Goal: Use online tool/utility: Utilize a website feature to perform a specific function

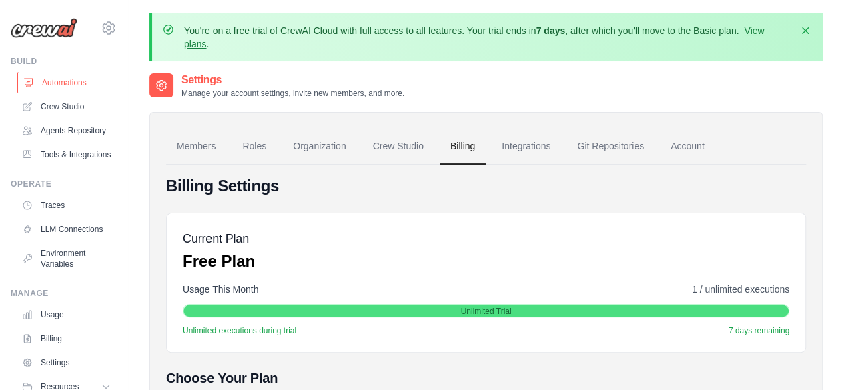
click at [57, 84] on link "Automations" at bounding box center [67, 82] width 101 height 21
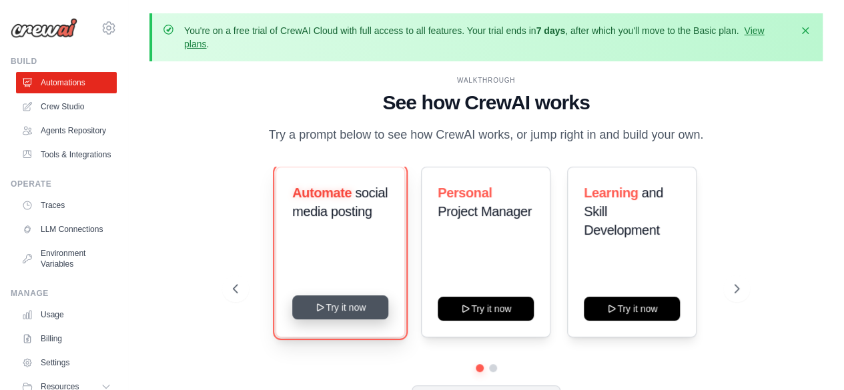
click at [346, 308] on button "Try it now" at bounding box center [340, 307] width 96 height 24
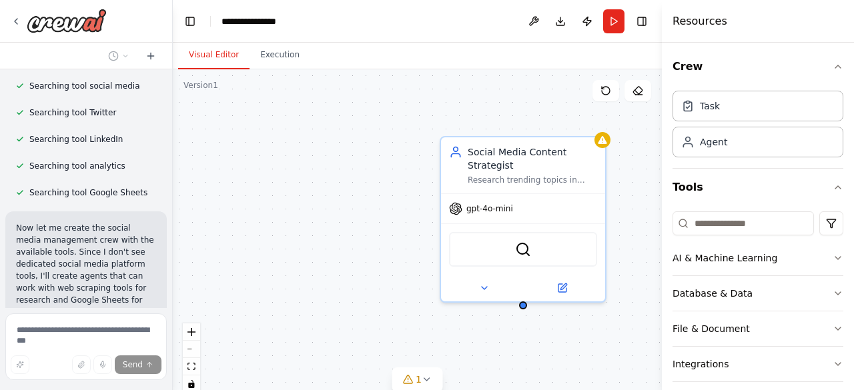
scroll to position [393, 0]
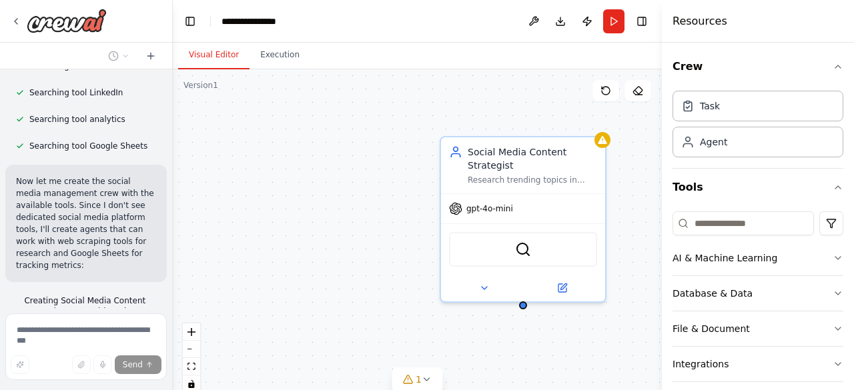
drag, startPoint x: 297, startPoint y: 169, endPoint x: 169, endPoint y: 171, distance: 127.4
click at [169, 171] on div "**********" at bounding box center [427, 195] width 854 height 390
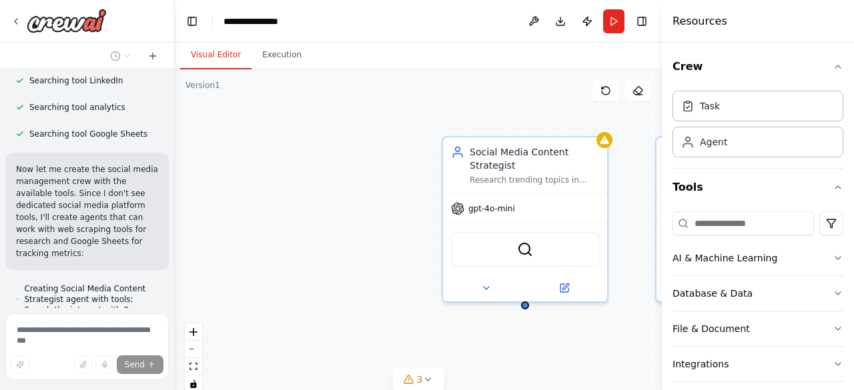
drag, startPoint x: 167, startPoint y: 205, endPoint x: 175, endPoint y: 265, distance: 61.1
click at [175, 265] on div "Create a crew that schedules and publishes social media content across multiple…" at bounding box center [427, 195] width 854 height 390
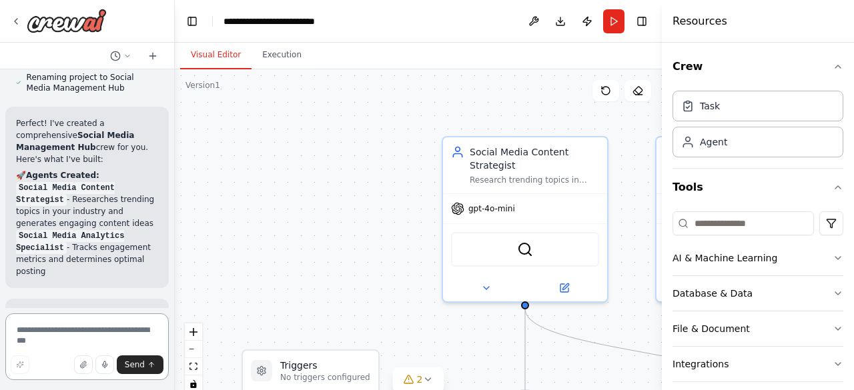
scroll to position [1176, 0]
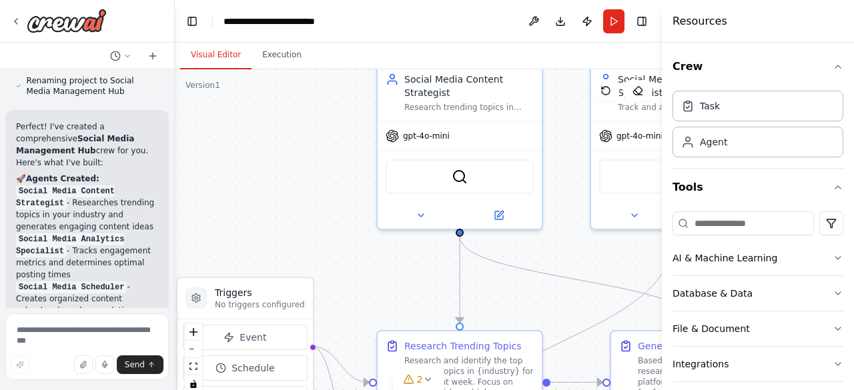
drag, startPoint x: 399, startPoint y: 181, endPoint x: 333, endPoint y: 108, distance: 97.8
click at [333, 108] on div ".deletable-edge-delete-btn { width: 20px; height: 20px; border: 0px solid #ffff…" at bounding box center [418, 235] width 487 height 333
click at [190, 347] on button "zoom out" at bounding box center [193, 349] width 17 height 17
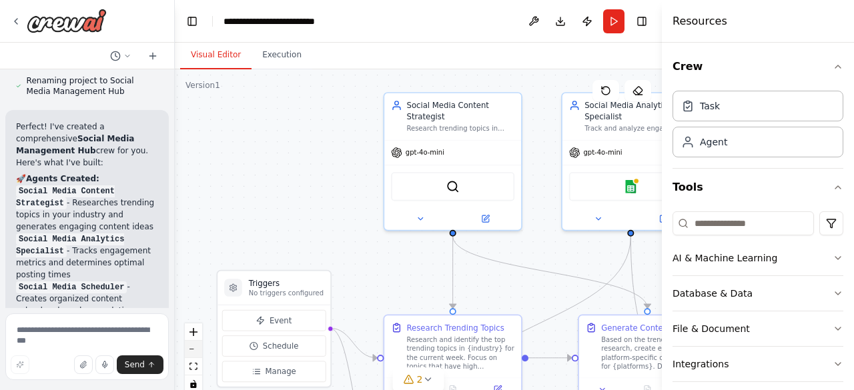
click at [190, 347] on button "zoom out" at bounding box center [193, 349] width 17 height 17
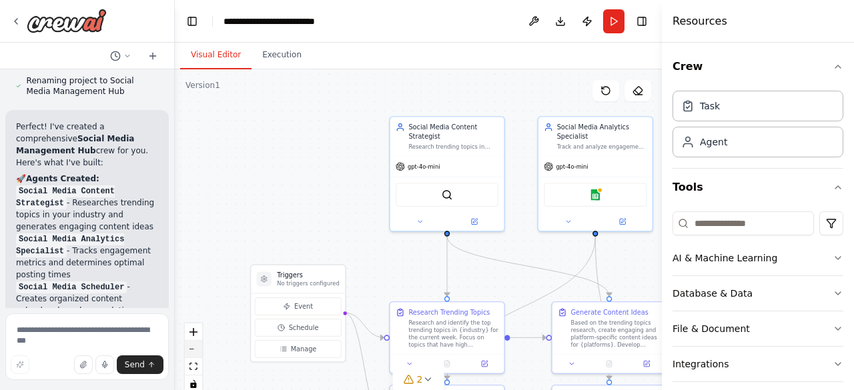
click at [190, 347] on button "zoom out" at bounding box center [193, 349] width 17 height 17
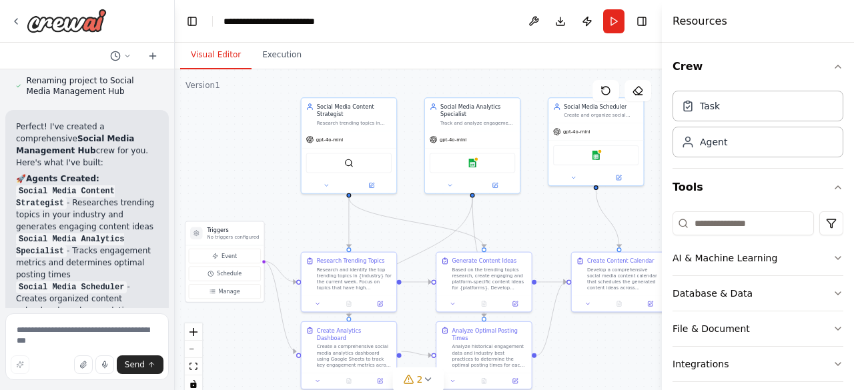
drag, startPoint x: 276, startPoint y: 205, endPoint x: 183, endPoint y: 166, distance: 101.1
click at [183, 166] on div ".deletable-edge-delete-btn { width: 20px; height: 20px; border: 0px solid #ffff…" at bounding box center [418, 235] width 487 height 333
click at [742, 289] on div "Database & Data" at bounding box center [712, 293] width 80 height 13
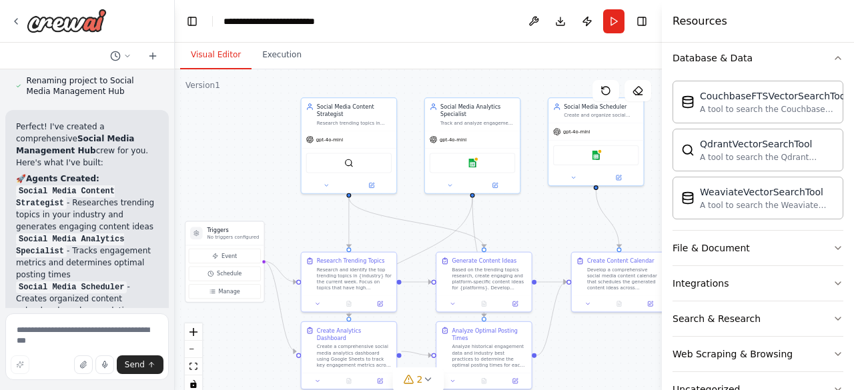
scroll to position [241, 0]
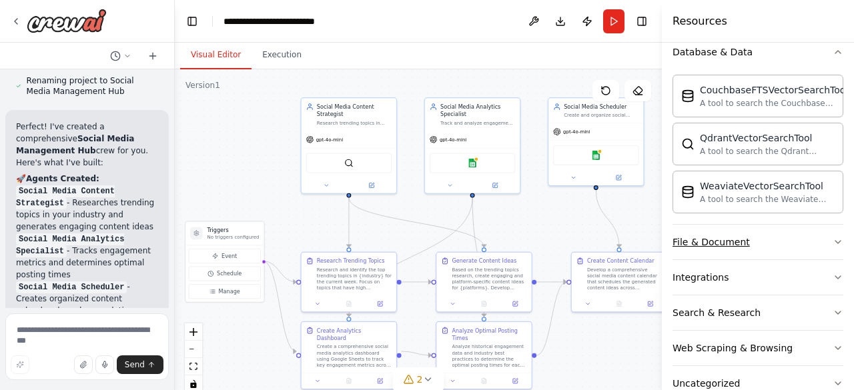
click at [750, 239] on button "File & Document" at bounding box center [757, 242] width 171 height 35
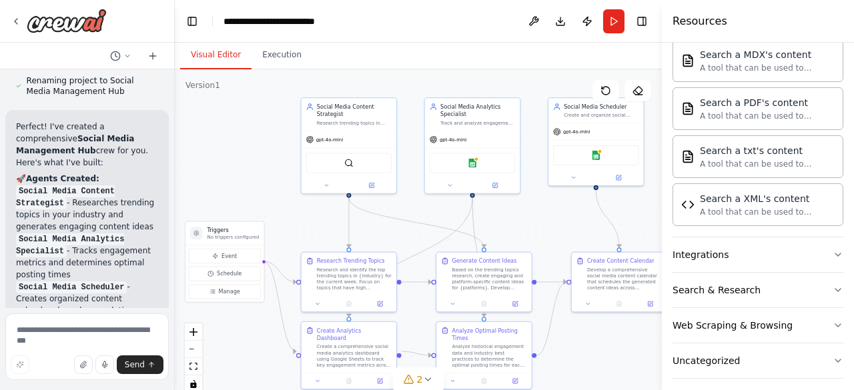
scroll to position [660, 0]
click at [763, 285] on button "Search & Research" at bounding box center [757, 288] width 171 height 35
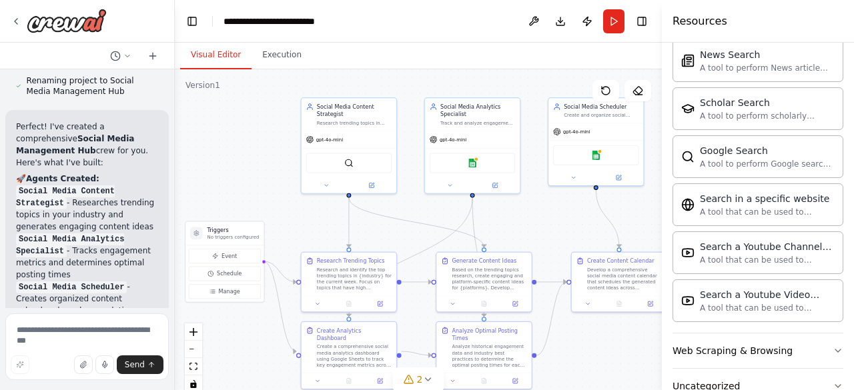
scroll to position [1338, 0]
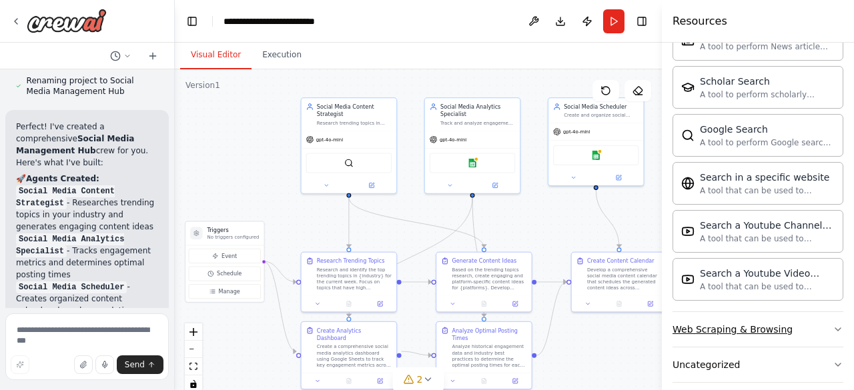
click at [736, 323] on div "Web Scraping & Browsing" at bounding box center [732, 329] width 120 height 13
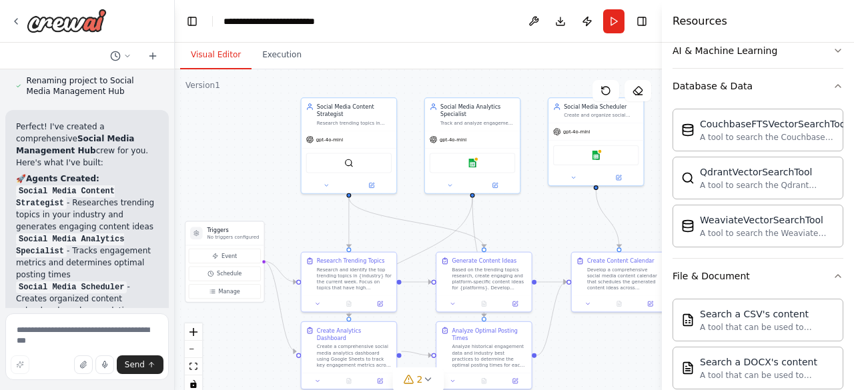
scroll to position [0, 0]
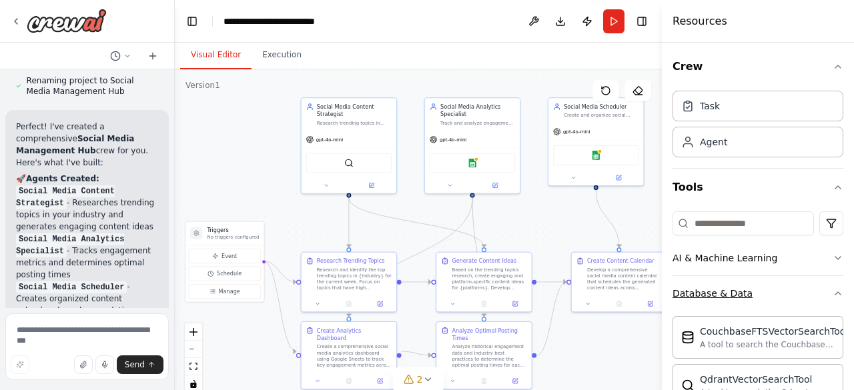
click at [832, 296] on icon "button" at bounding box center [837, 293] width 11 height 11
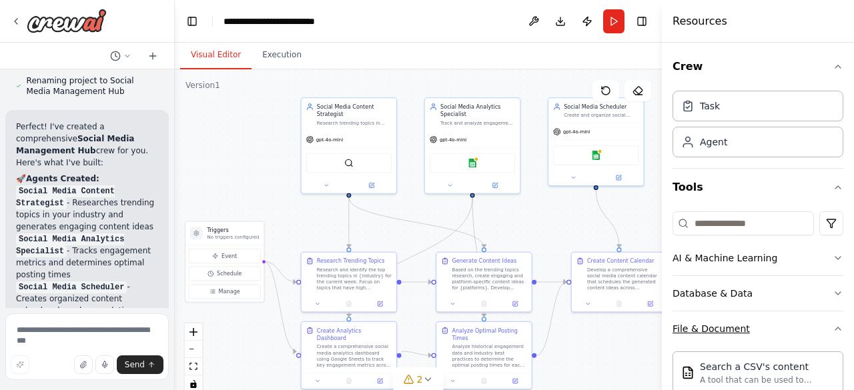
click at [832, 325] on icon "button" at bounding box center [837, 328] width 11 height 11
click at [49, 337] on textarea at bounding box center [86, 346] width 163 height 67
click at [36, 330] on textarea at bounding box center [86, 346] width 163 height 67
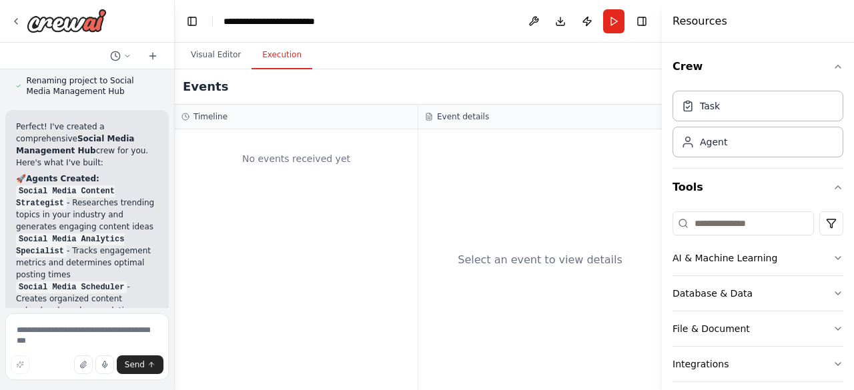
click at [274, 57] on button "Execution" at bounding box center [281, 55] width 61 height 28
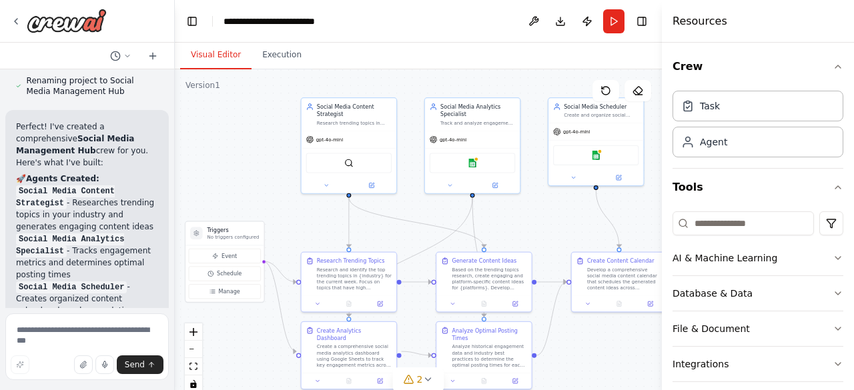
click at [200, 61] on button "Visual Editor" at bounding box center [215, 55] width 71 height 28
click at [612, 25] on button "Run" at bounding box center [613, 21] width 21 height 24
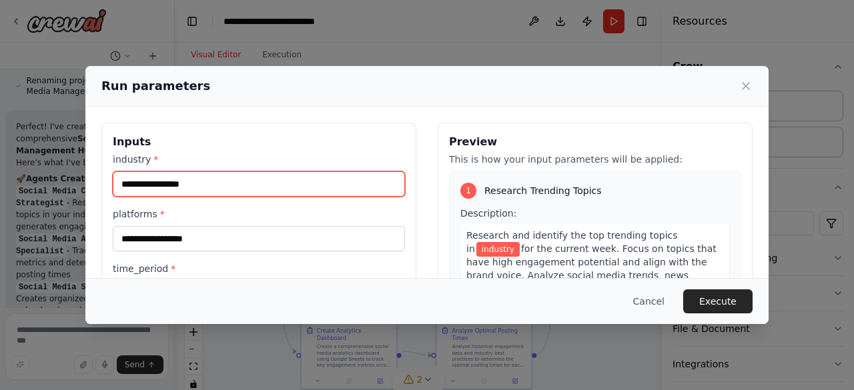
click at [219, 189] on input "industry *" at bounding box center [259, 183] width 292 height 25
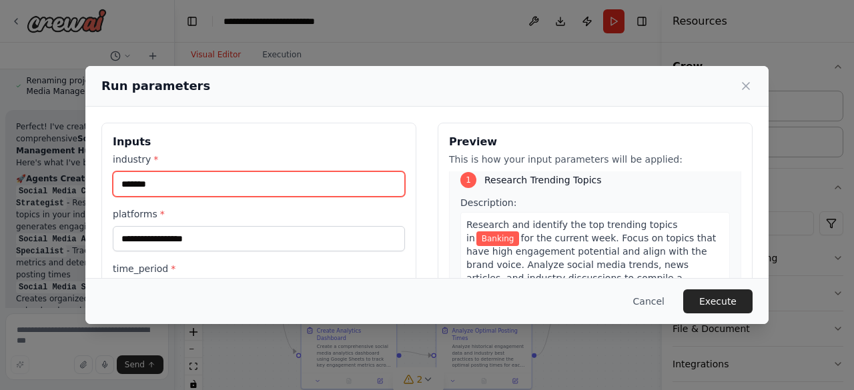
scroll to position [1, 0]
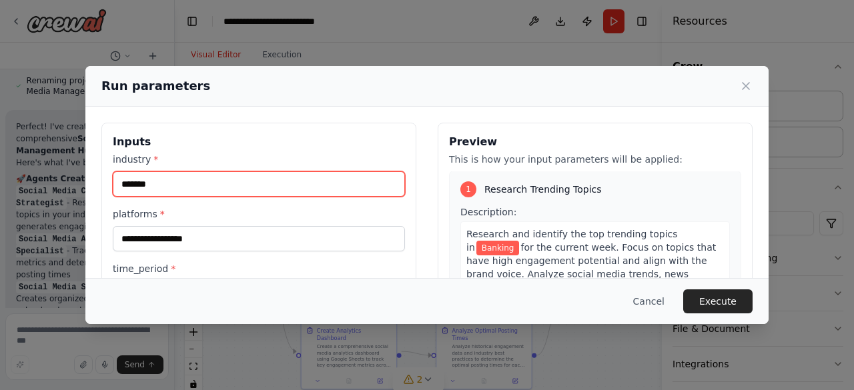
type input "*******"
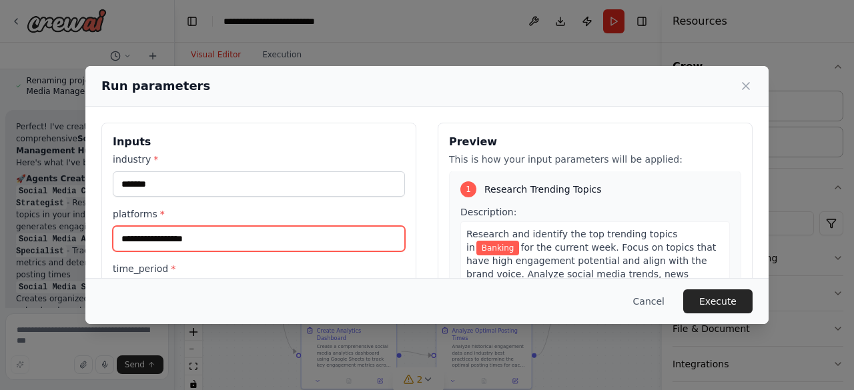
click at [214, 233] on input "platforms *" at bounding box center [259, 238] width 292 height 25
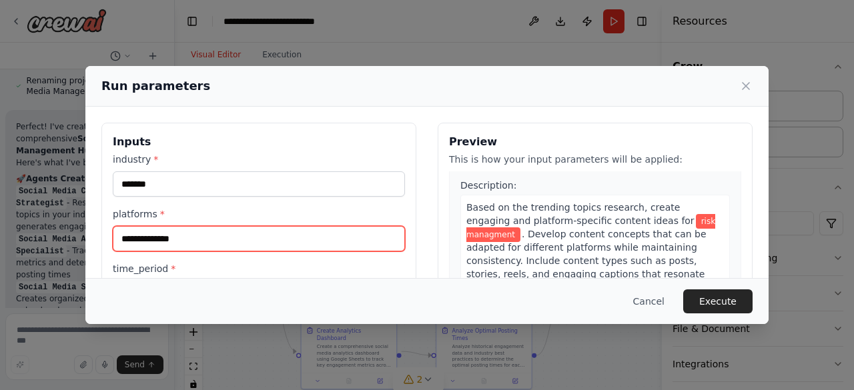
scroll to position [313, 0]
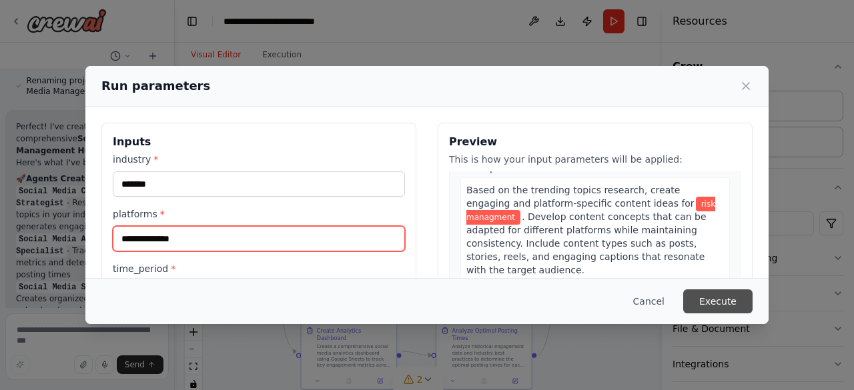
type input "**********"
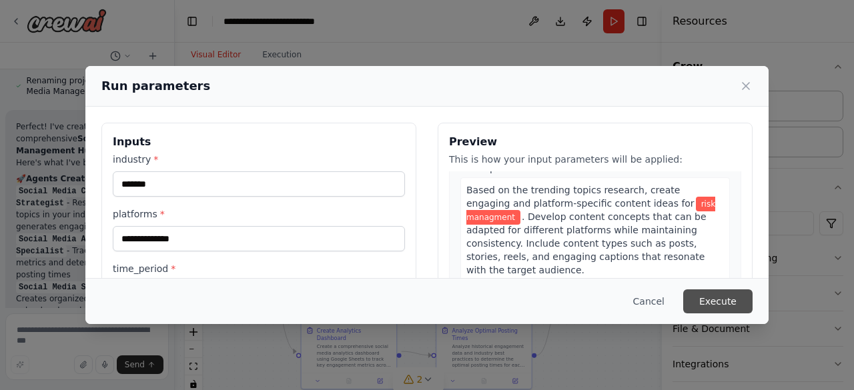
click at [707, 297] on button "Execute" at bounding box center [717, 301] width 69 height 24
click at [746, 87] on icon at bounding box center [745, 86] width 7 height 7
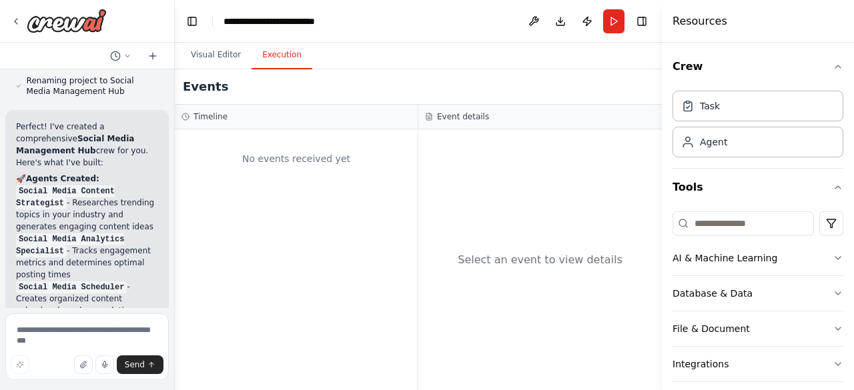
click at [278, 54] on button "Execution" at bounding box center [281, 55] width 61 height 28
click at [614, 26] on button "Run" at bounding box center [613, 21] width 21 height 24
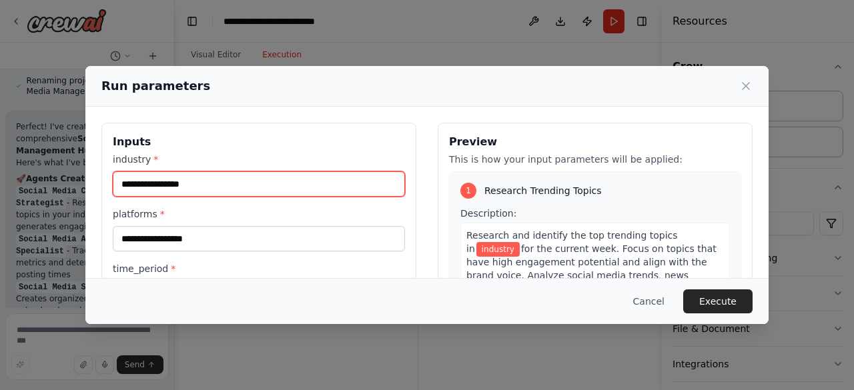
click at [256, 191] on input "industry *" at bounding box center [259, 183] width 292 height 25
type input "*******"
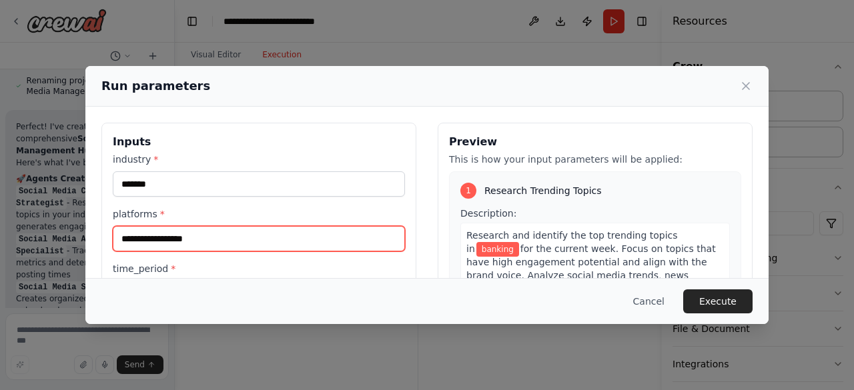
click at [195, 233] on input "platforms *" at bounding box center [259, 238] width 292 height 25
type input "**********"
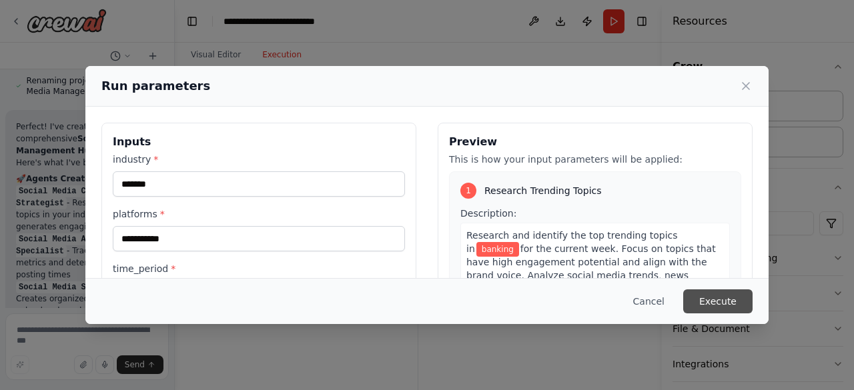
click at [718, 299] on button "Execute" at bounding box center [717, 301] width 69 height 24
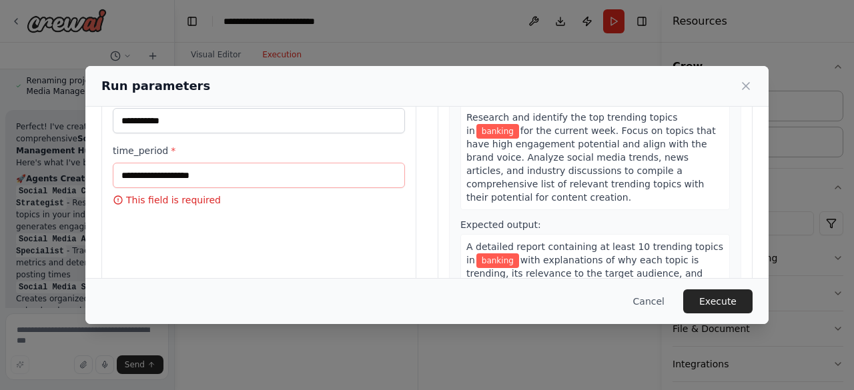
scroll to position [122, 0]
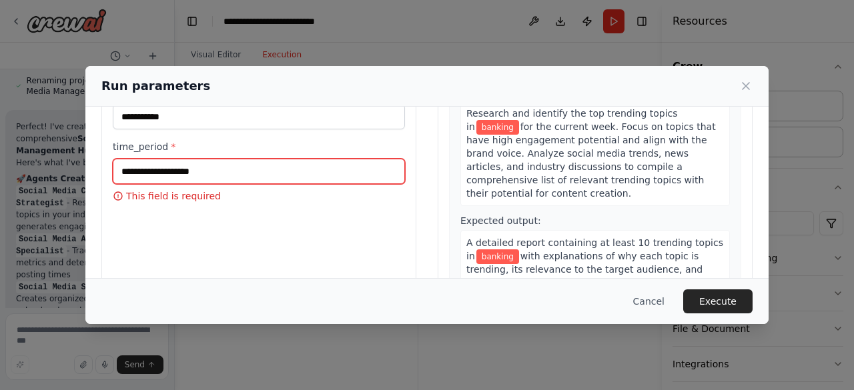
click at [212, 165] on input "time_period *" at bounding box center [259, 171] width 292 height 25
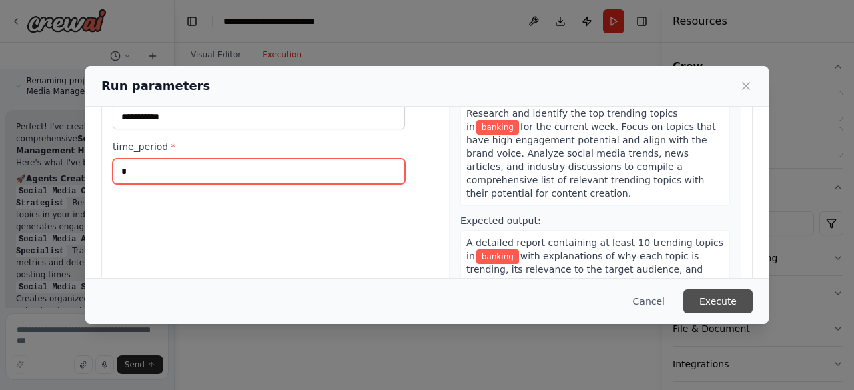
type input "*"
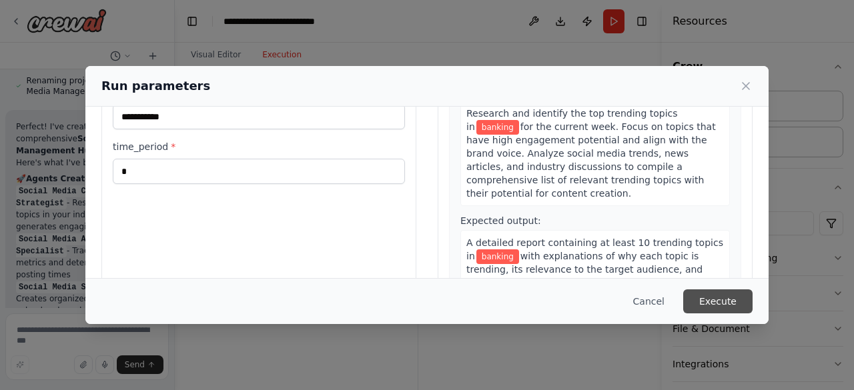
click at [728, 293] on button "Execute" at bounding box center [717, 301] width 69 height 24
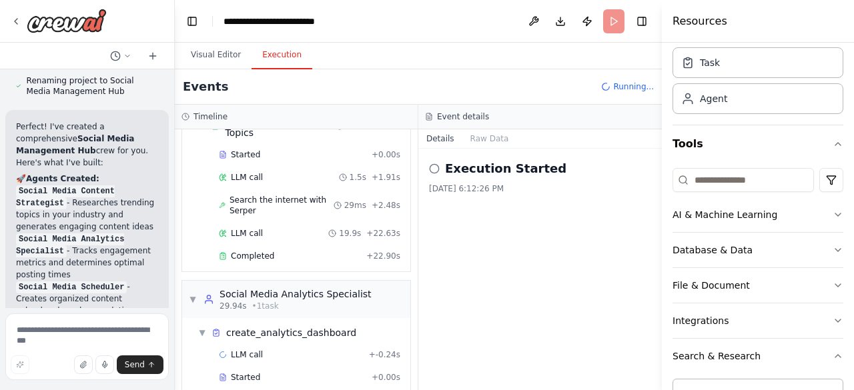
scroll to position [10, 0]
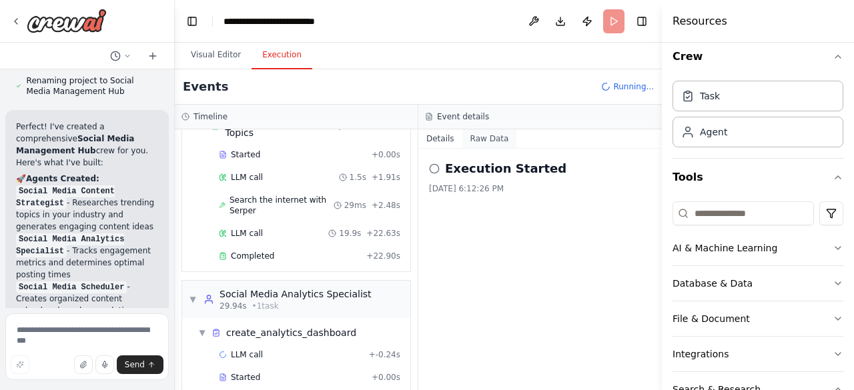
click at [478, 143] on button "Raw Data" at bounding box center [489, 138] width 55 height 19
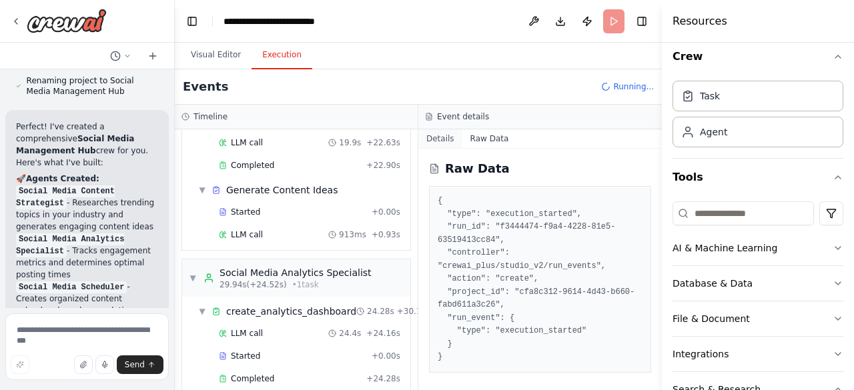
scroll to position [182, 0]
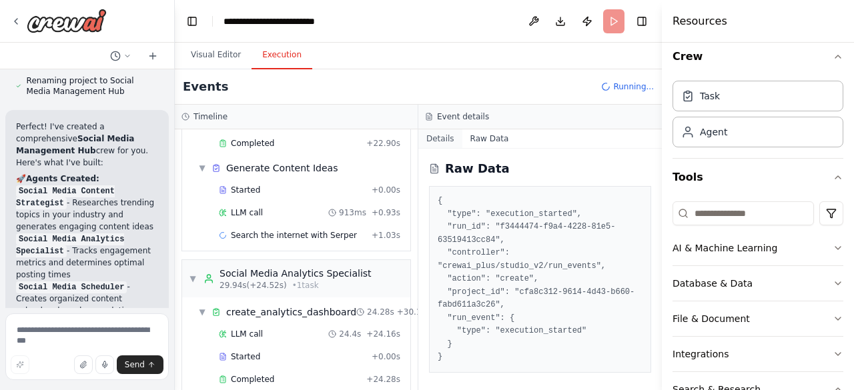
click at [444, 141] on button "Details" at bounding box center [440, 138] width 44 height 19
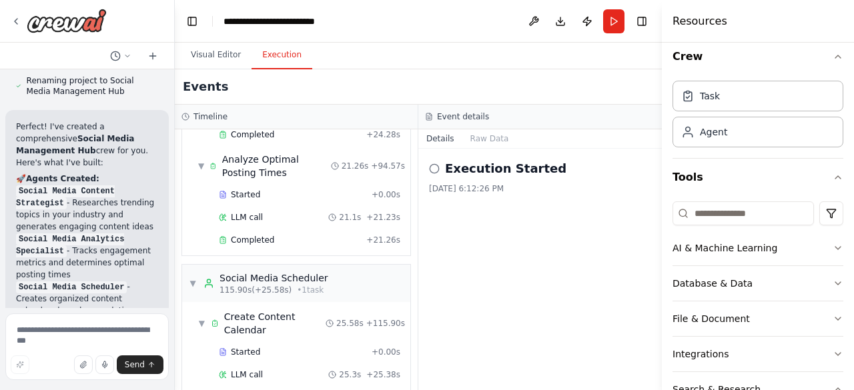
scroll to position [497, 0]
click at [213, 56] on button "Visual Editor" at bounding box center [215, 55] width 71 height 28
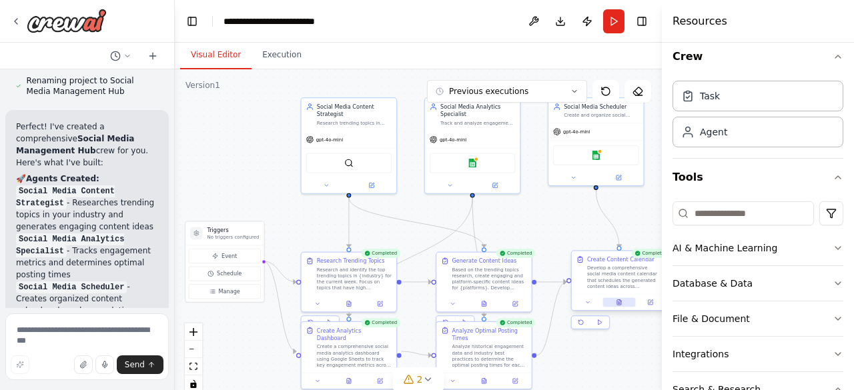
drag, startPoint x: 620, startPoint y: 299, endPoint x: 614, endPoint y: 301, distance: 7.0
drag, startPoint x: 614, startPoint y: 301, endPoint x: 587, endPoint y: 302, distance: 26.7
click at [587, 302] on icon at bounding box center [587, 301] width 3 height 1
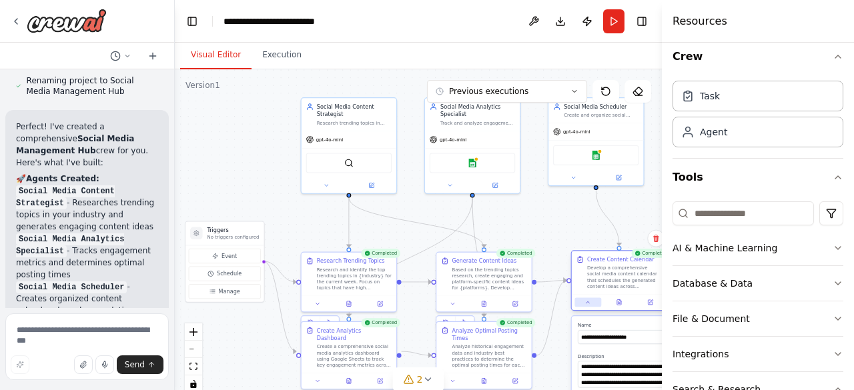
click at [587, 302] on icon at bounding box center [587, 301] width 3 height 1
click at [587, 303] on icon at bounding box center [588, 302] width 6 height 6
drag, startPoint x: 650, startPoint y: 303, endPoint x: 556, endPoint y: 339, distance: 100.7
click at [556, 339] on div ".deletable-edge-delete-btn { width: 20px; height: 20px; border: 0px solid #ffff…" at bounding box center [418, 235] width 487 height 333
click at [653, 303] on icon at bounding box center [650, 302] width 5 height 5
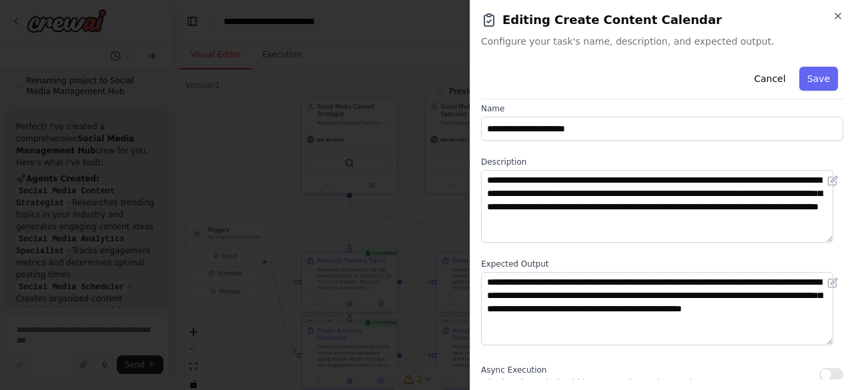
scroll to position [0, 0]
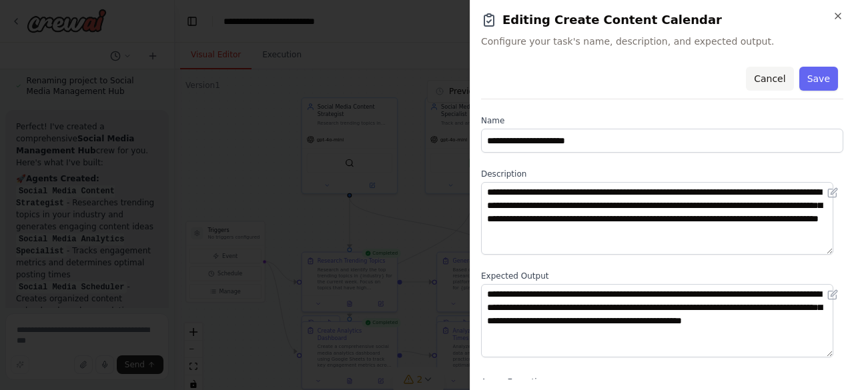
click at [762, 85] on button "Cancel" at bounding box center [769, 79] width 47 height 24
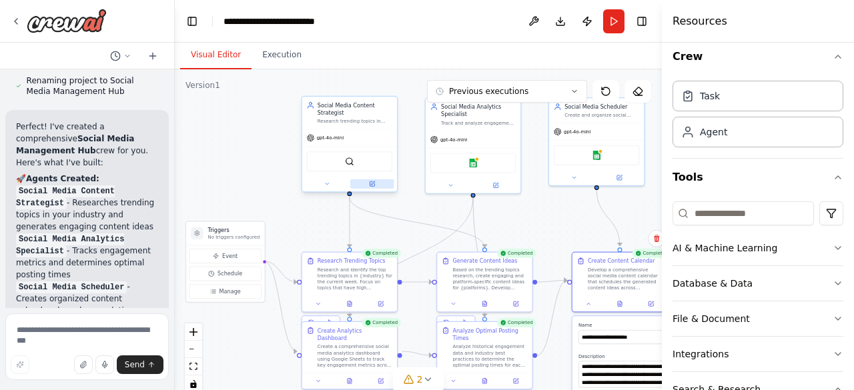
click at [371, 185] on icon at bounding box center [371, 183] width 5 height 5
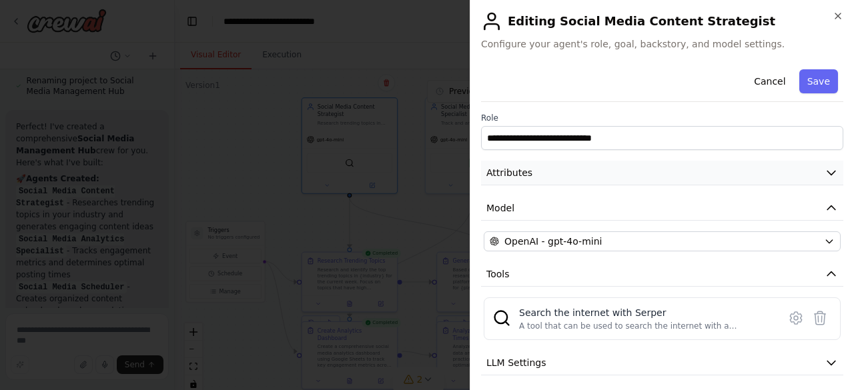
click at [824, 173] on icon "button" at bounding box center [830, 172] width 13 height 13
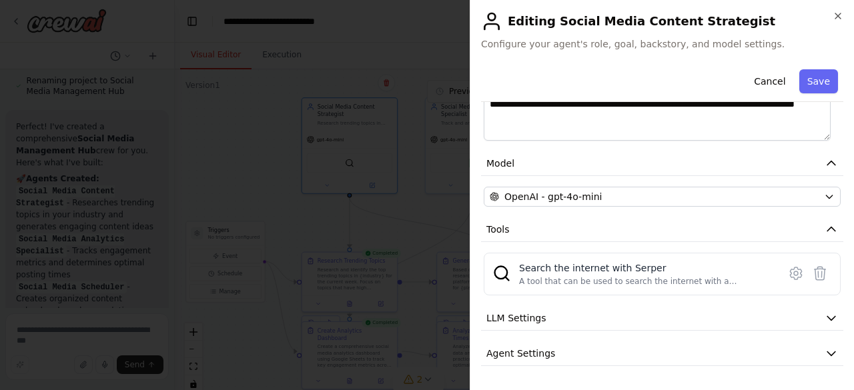
scroll to position [284, 0]
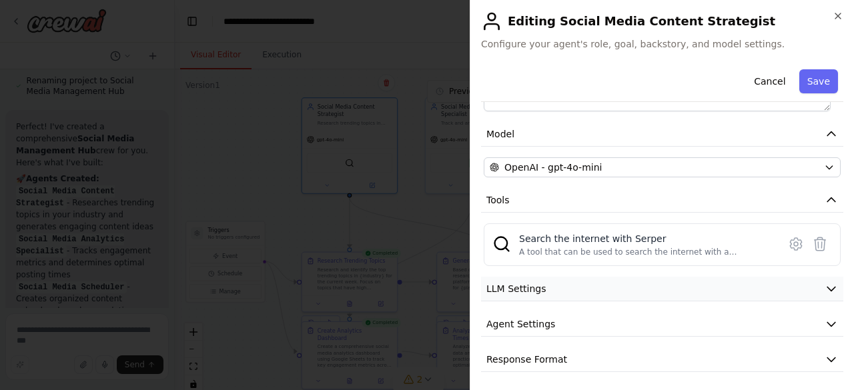
click at [824, 287] on icon "button" at bounding box center [830, 288] width 13 height 13
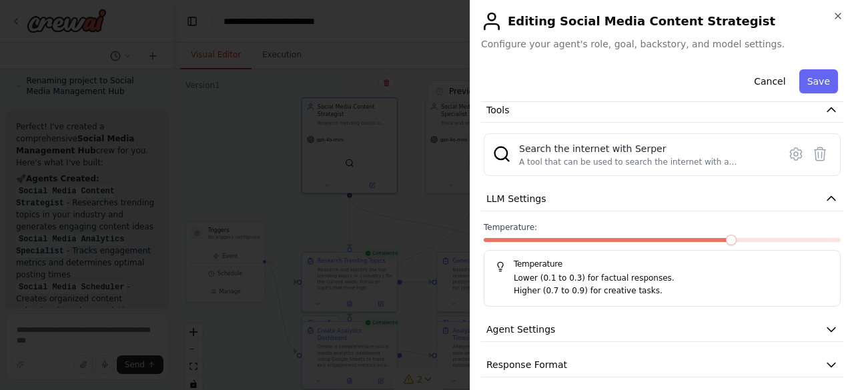
scroll to position [379, 0]
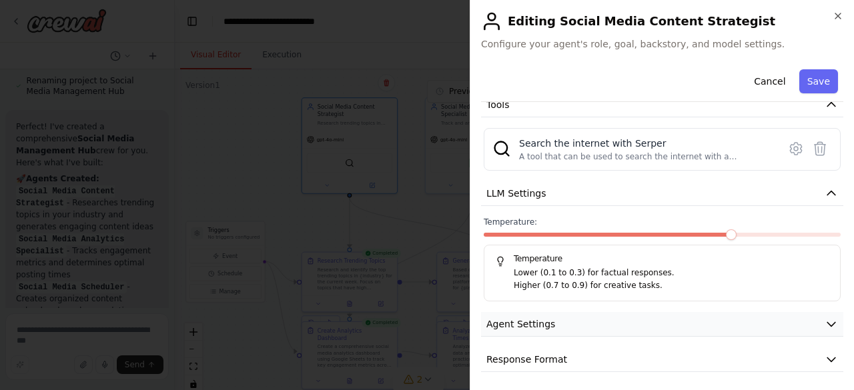
click at [824, 324] on icon "button" at bounding box center [830, 323] width 13 height 13
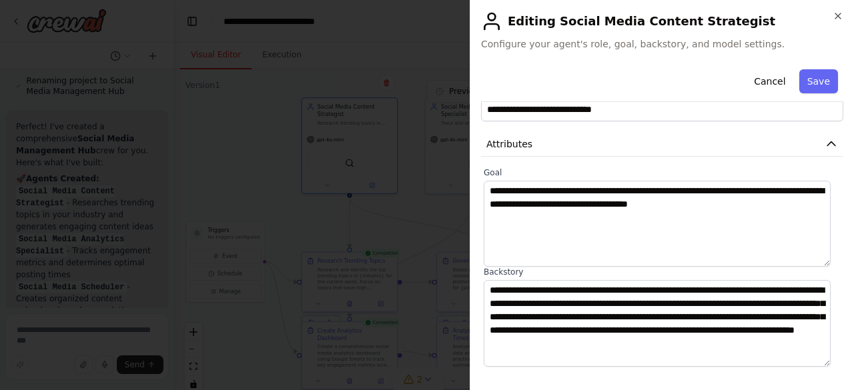
scroll to position [27, 0]
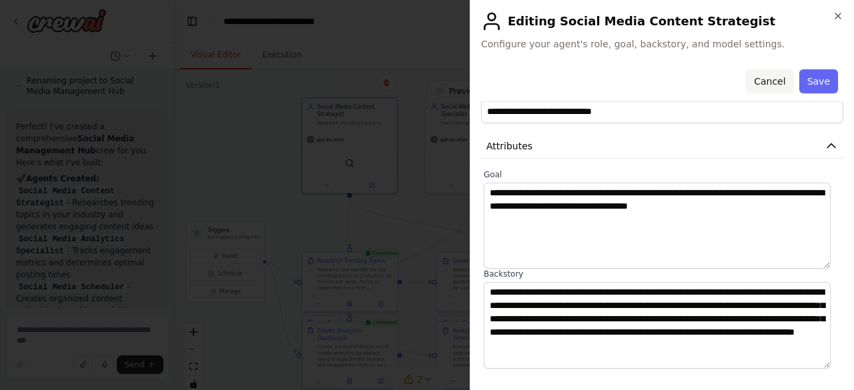
click at [760, 85] on button "Cancel" at bounding box center [769, 81] width 47 height 24
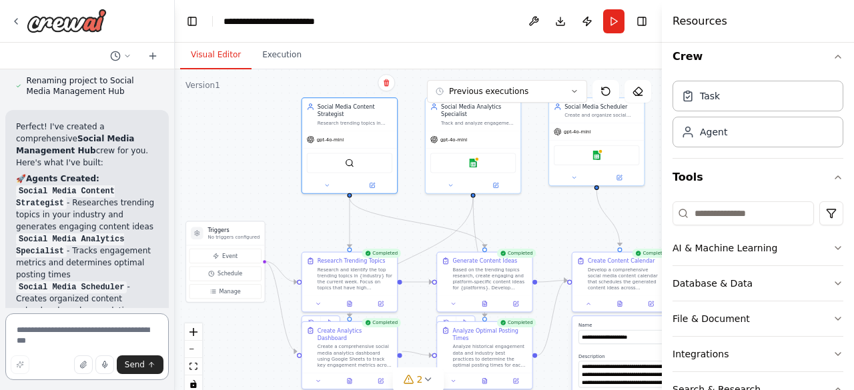
click at [46, 338] on textarea at bounding box center [86, 346] width 163 height 67
